Goal: Information Seeking & Learning: Learn about a topic

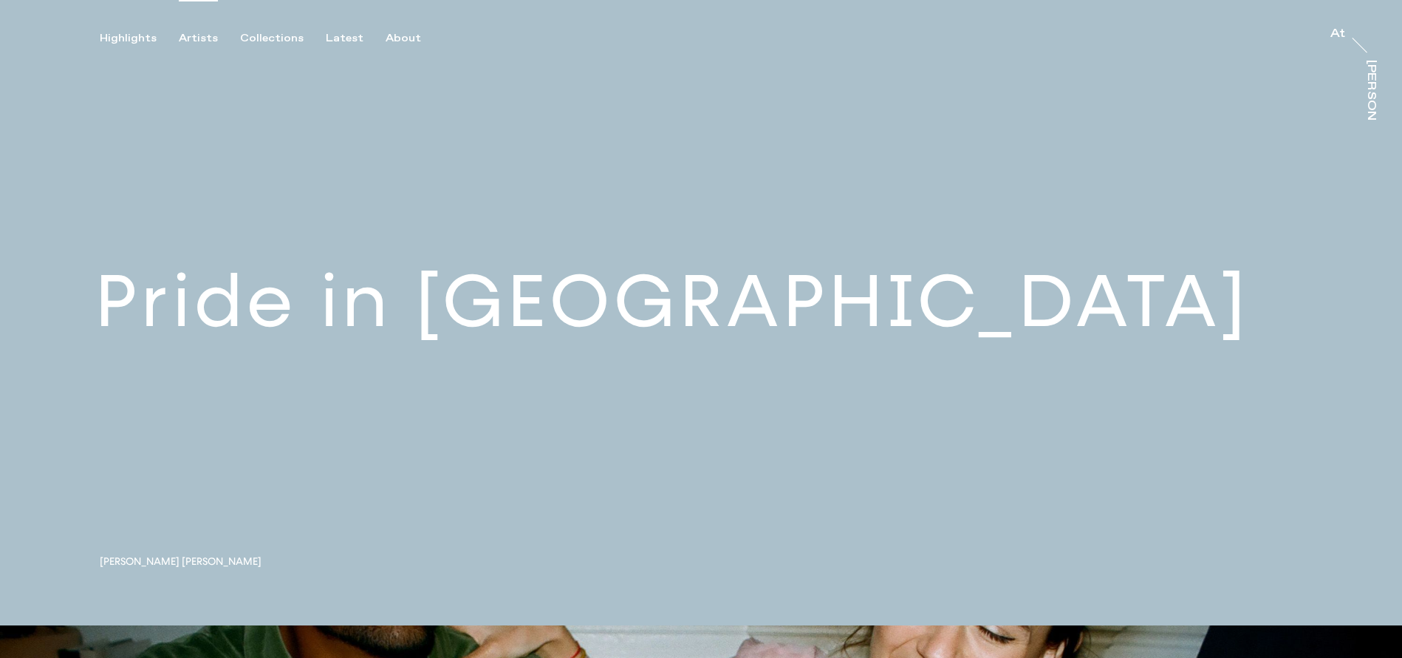
click at [201, 38] on div "Artists" at bounding box center [198, 38] width 39 height 13
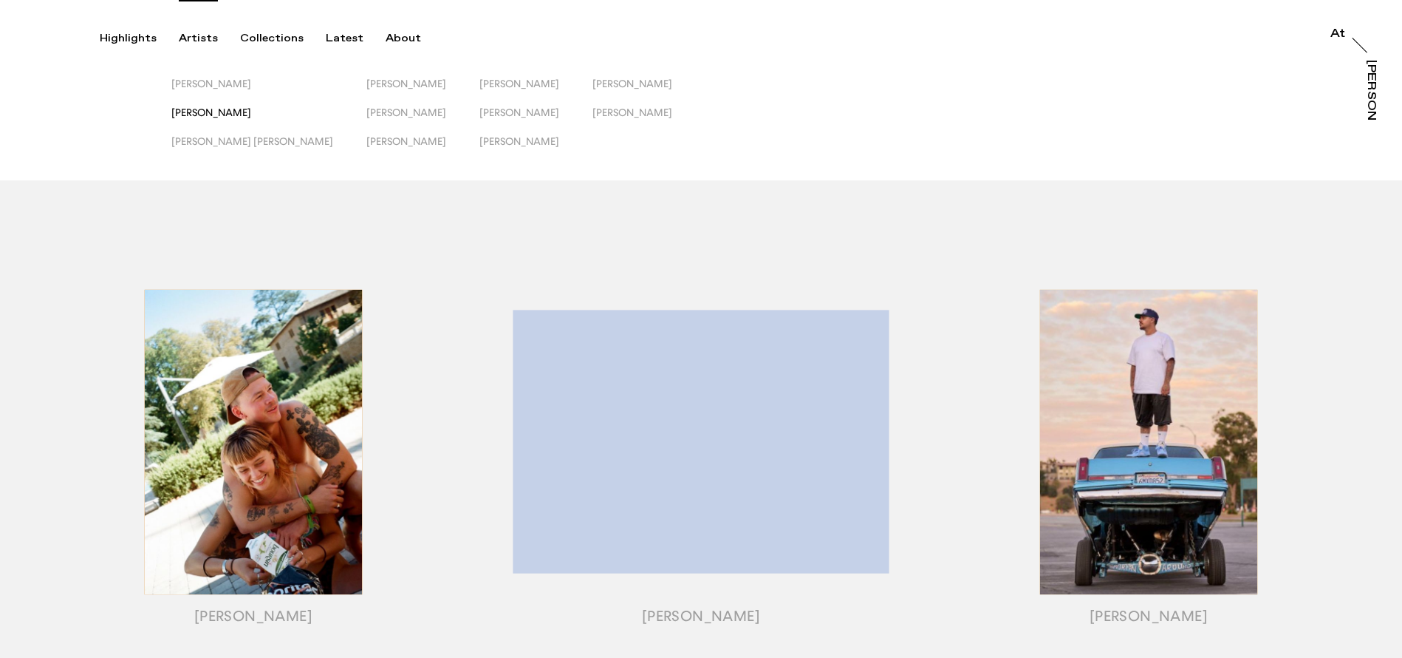
click at [219, 112] on span "[PERSON_NAME]" at bounding box center [211, 112] width 80 height 12
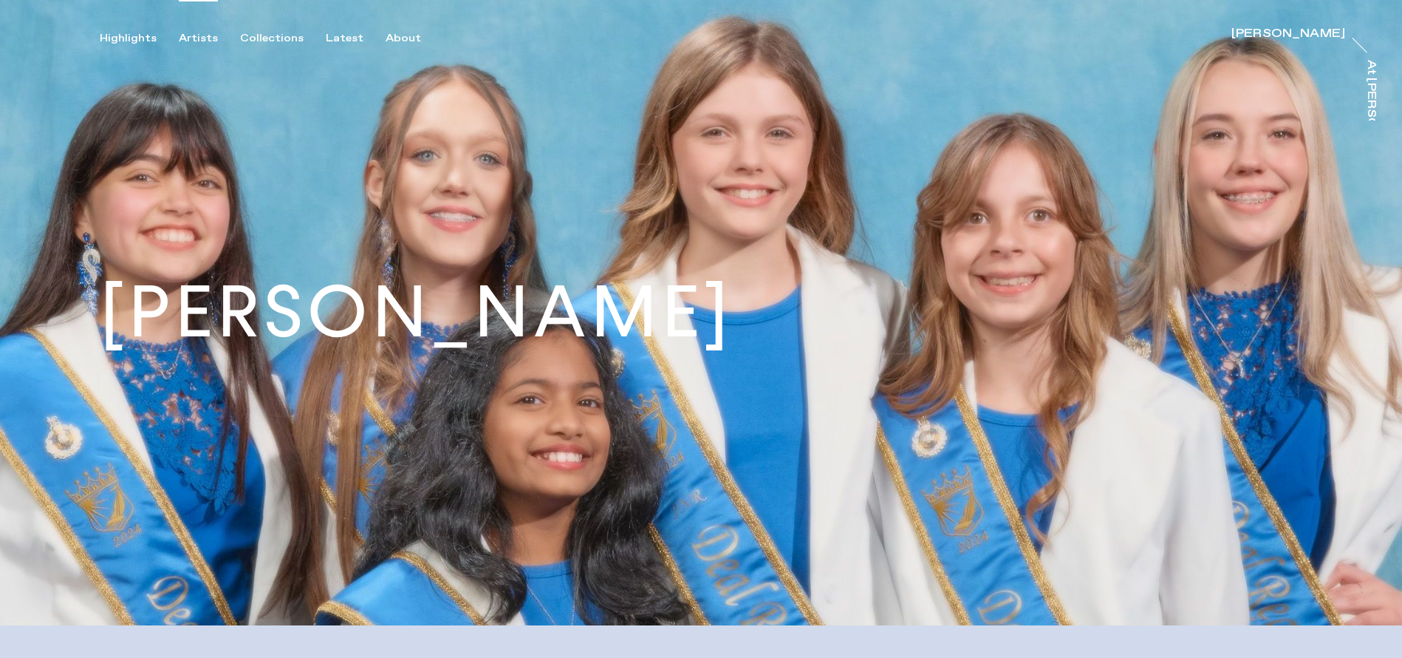
click at [202, 43] on div "Artists" at bounding box center [198, 38] width 39 height 13
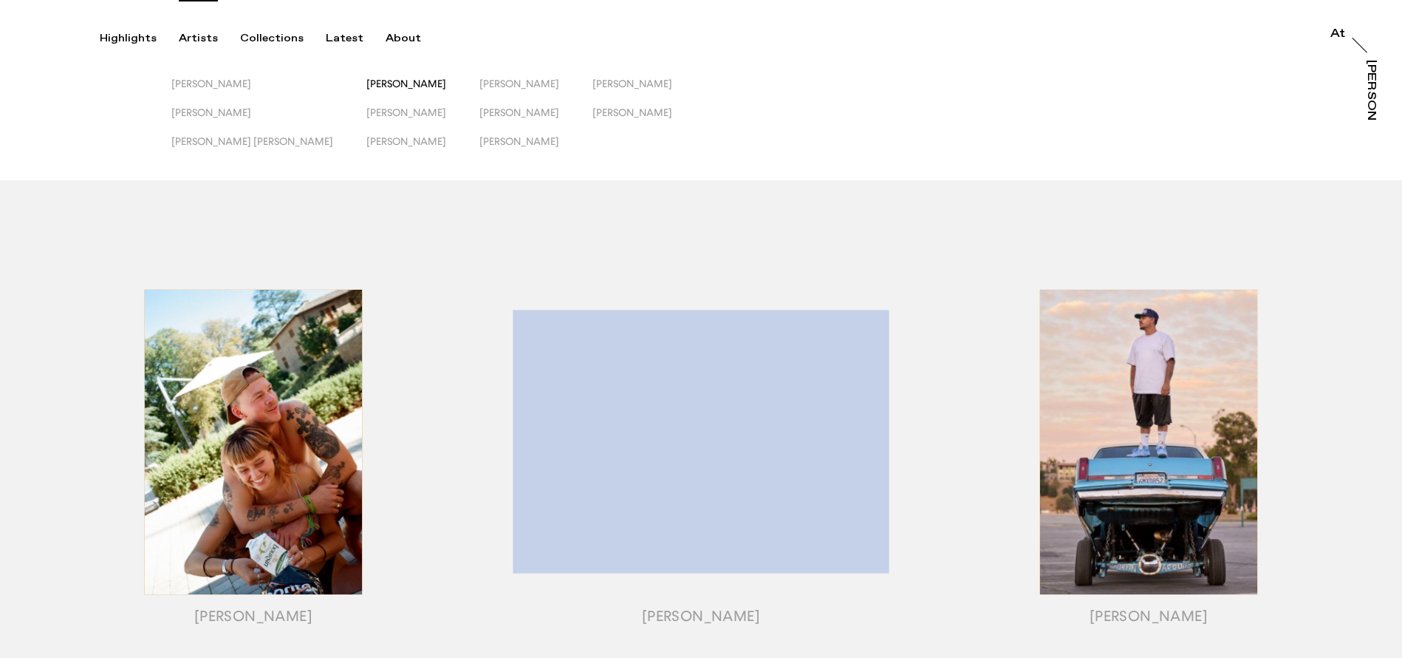
click at [367, 83] on span "[PERSON_NAME]" at bounding box center [407, 84] width 80 height 12
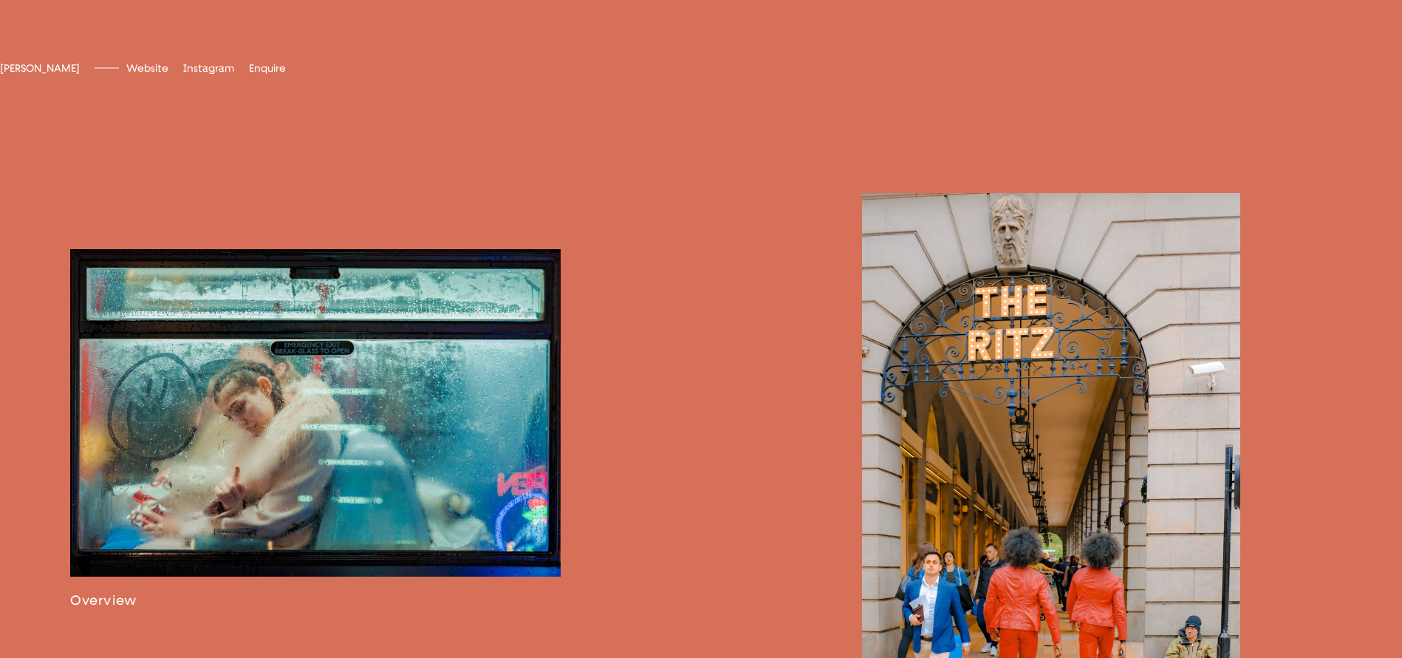
scroll to position [1136, 0]
